Goal: Check status: Check status

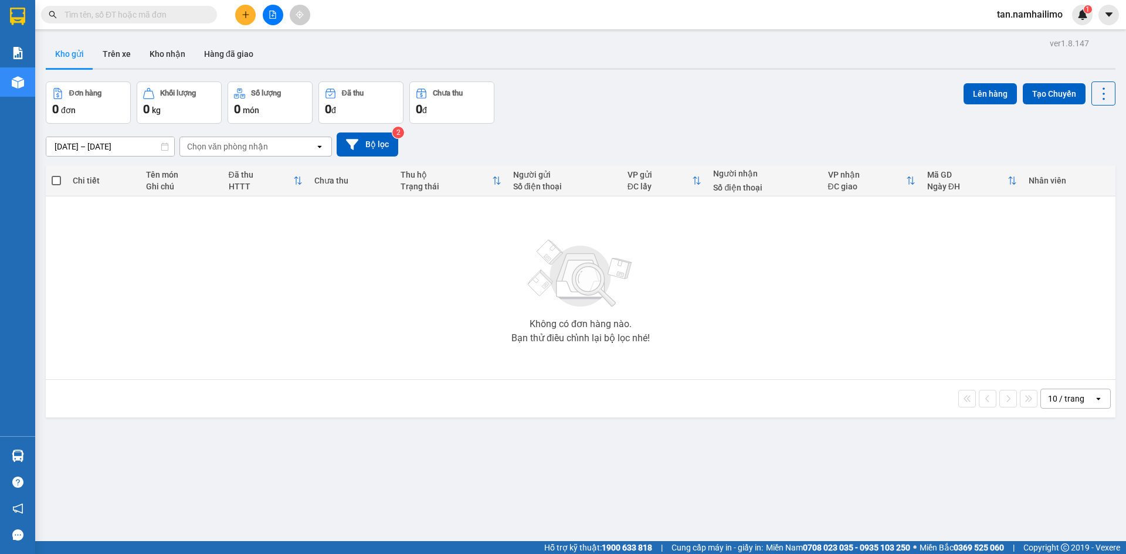
click at [270, 16] on icon "file-add" at bounding box center [273, 15] width 8 height 8
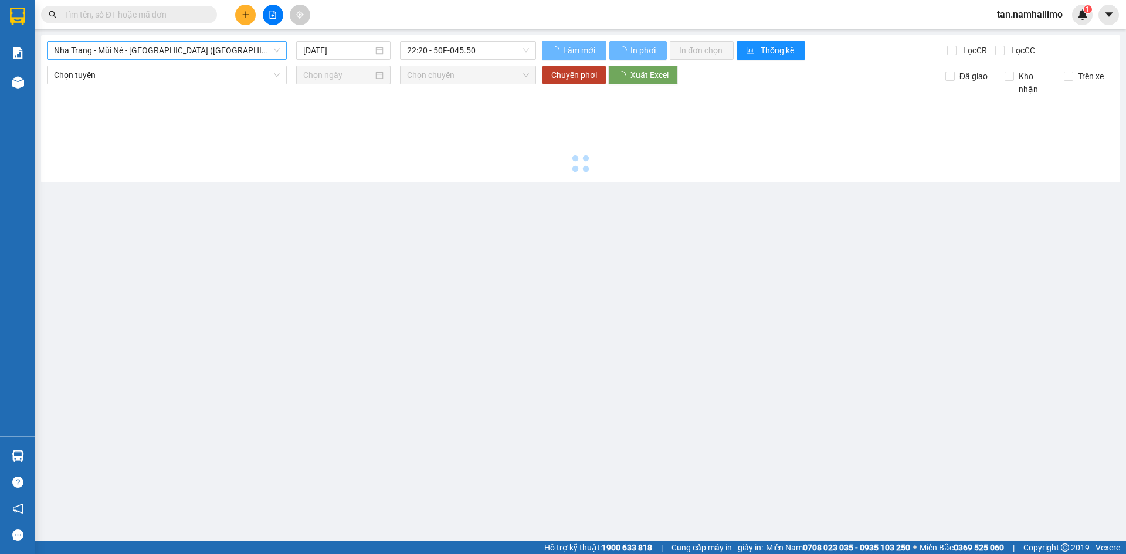
type input "[DATE]"
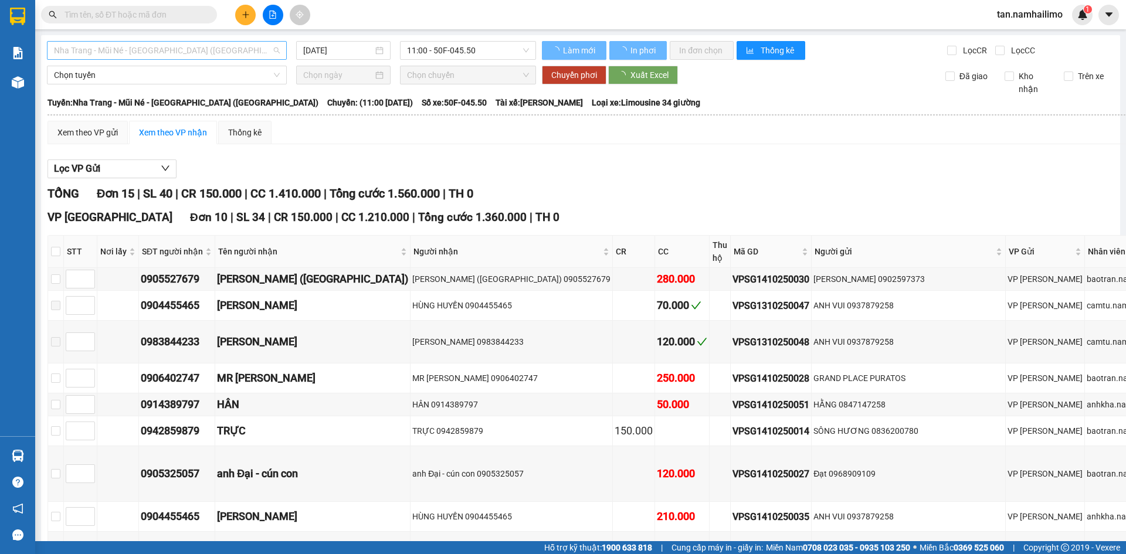
click at [150, 49] on span "Nha Trang - Mũi Né - [GEOGRAPHIC_DATA] ([GEOGRAPHIC_DATA])" at bounding box center [167, 51] width 226 height 18
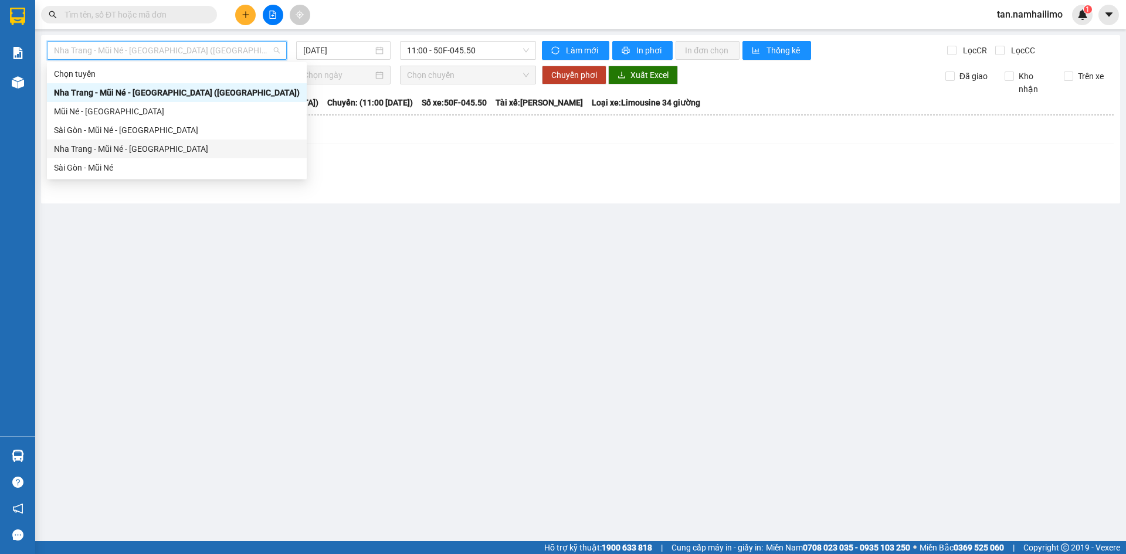
click at [110, 148] on div "Nha Trang - Mũi Né - [GEOGRAPHIC_DATA]" at bounding box center [177, 149] width 246 height 13
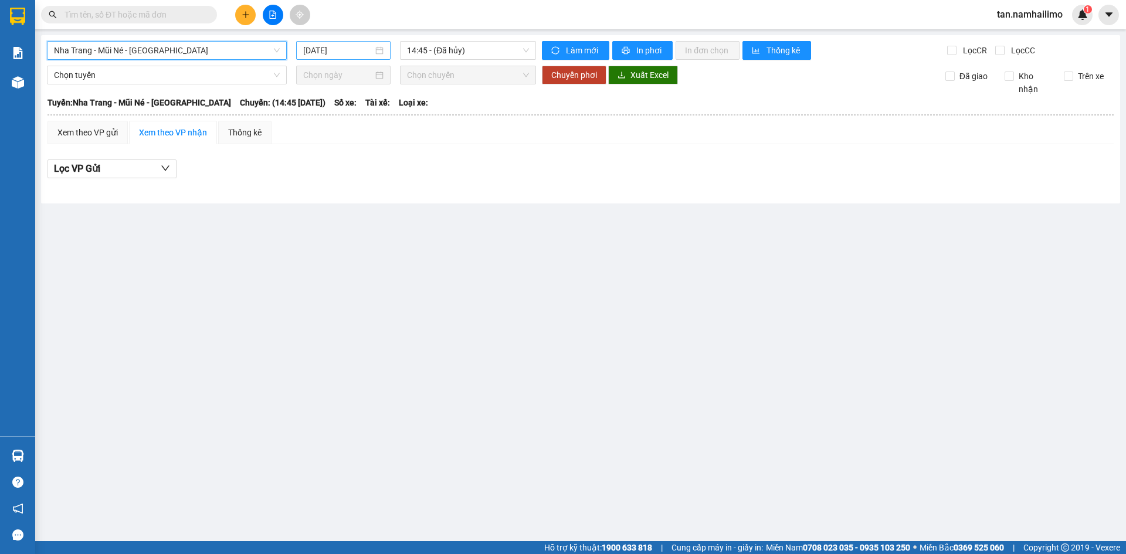
click at [346, 48] on input "[DATE]" at bounding box center [338, 50] width 70 height 13
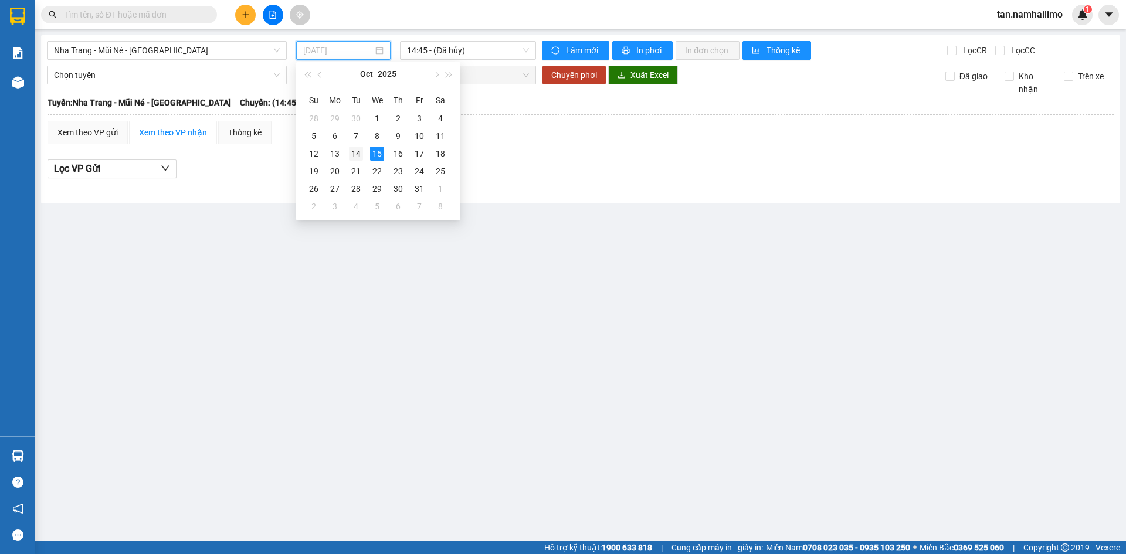
click at [365, 152] on td "14" at bounding box center [356, 154] width 21 height 18
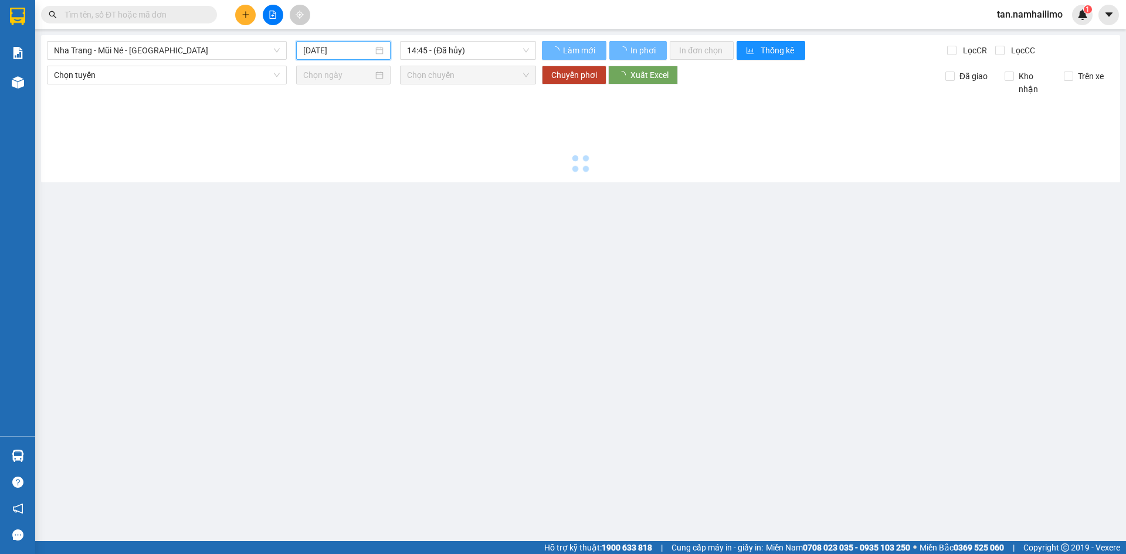
type input "[DATE]"
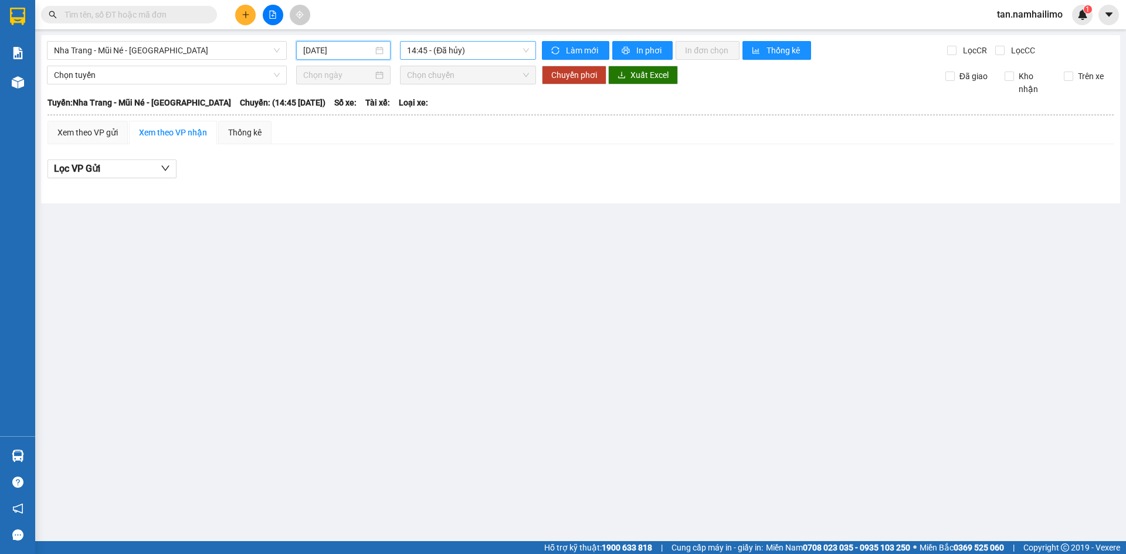
click at [443, 55] on span "14:45 - (Đã hủy)" at bounding box center [468, 51] width 122 height 18
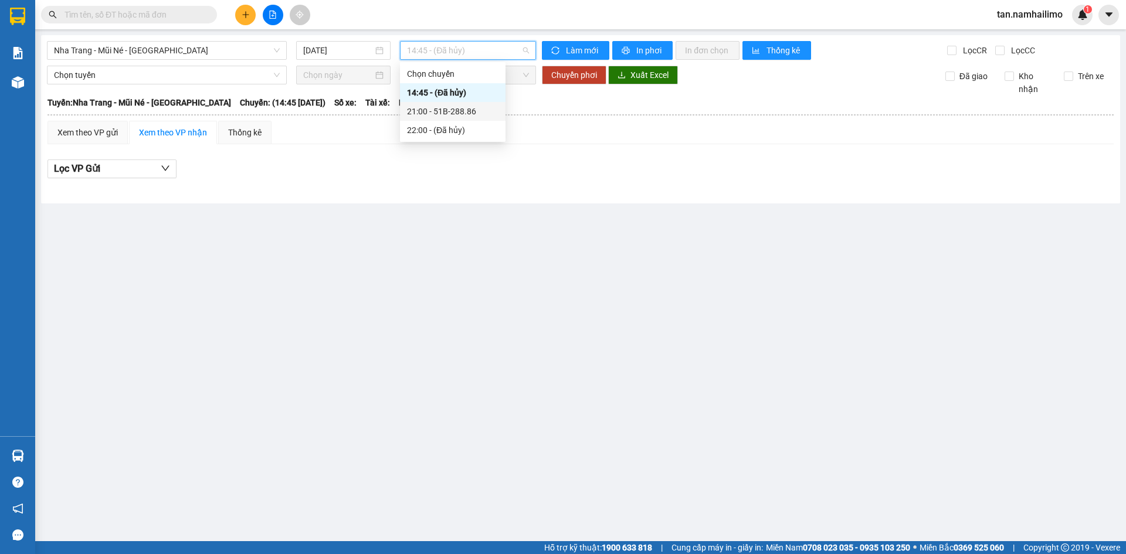
click at [479, 111] on div "21:00 - 51B-288.86" at bounding box center [453, 111] width 92 height 13
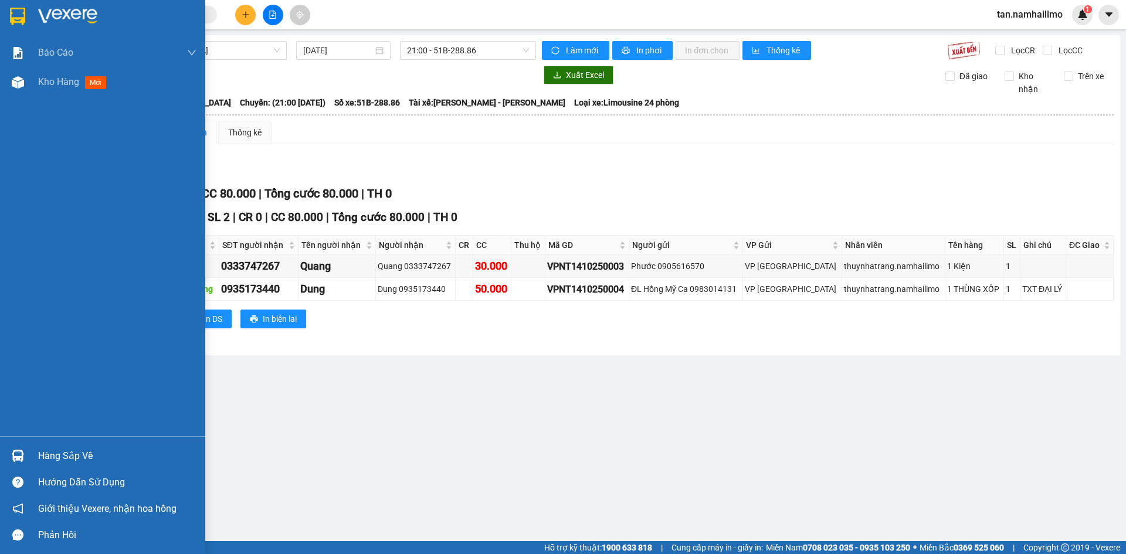
click at [17, 9] on img at bounding box center [17, 17] width 15 height 18
